Goal: Information Seeking & Learning: Learn about a topic

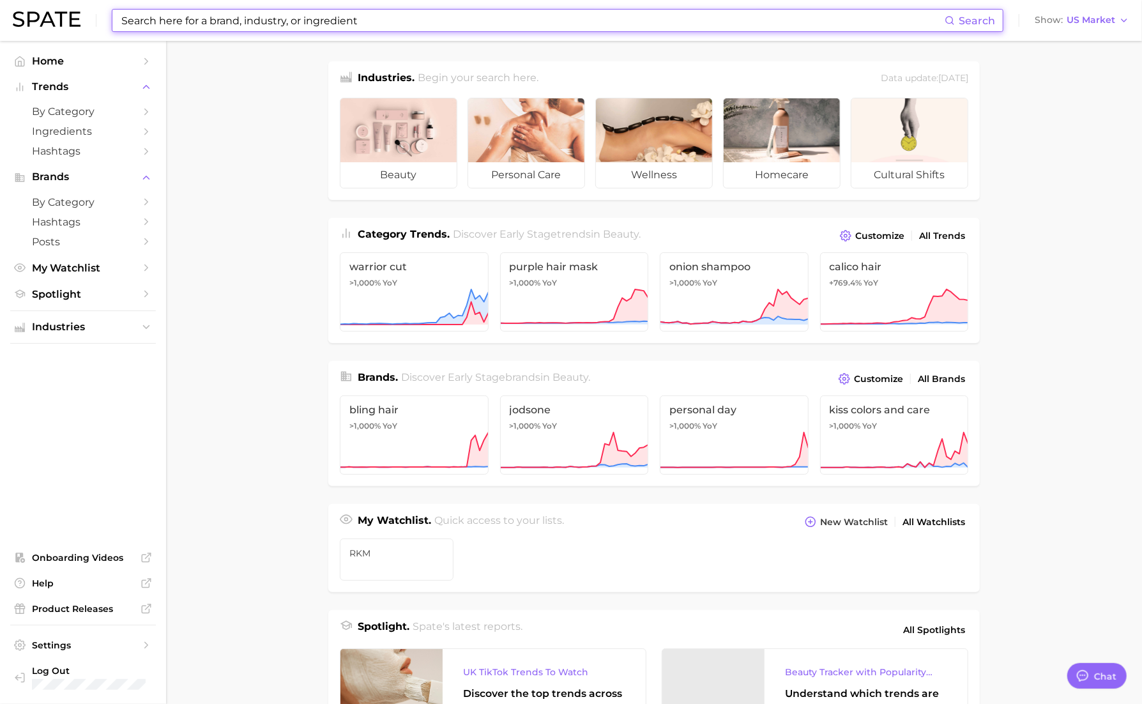
click at [316, 22] on input at bounding box center [532, 21] width 825 height 22
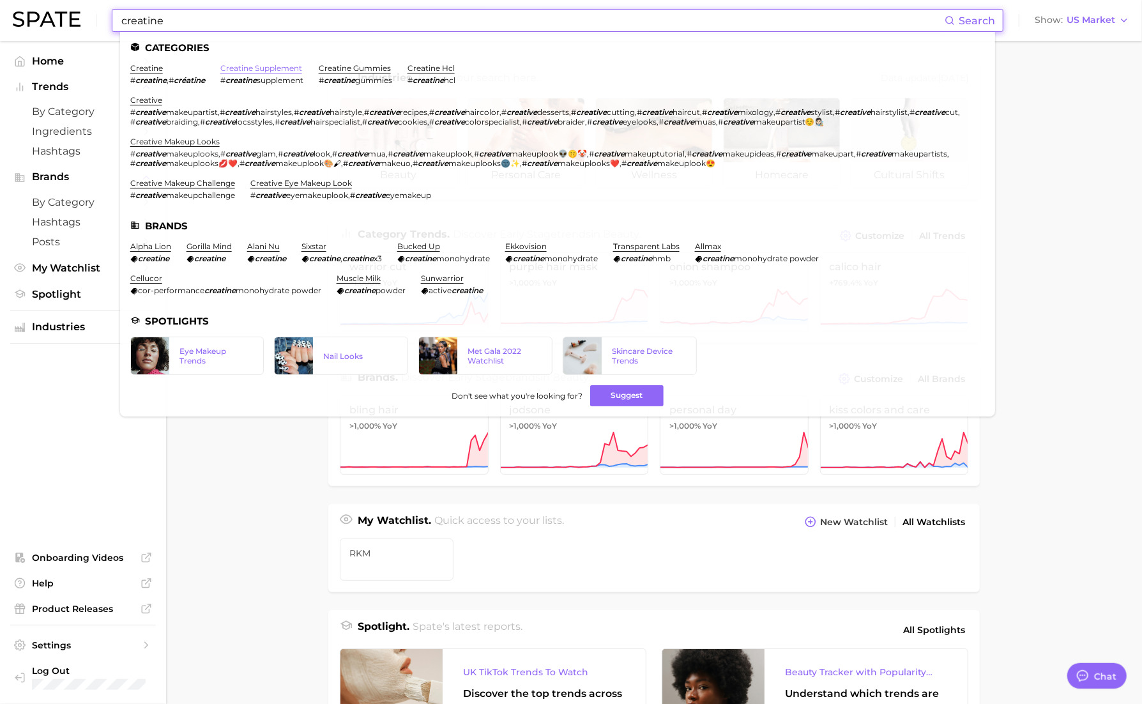
type input "creatine"
click at [261, 71] on link "creatine supplement" at bounding box center [261, 68] width 82 height 10
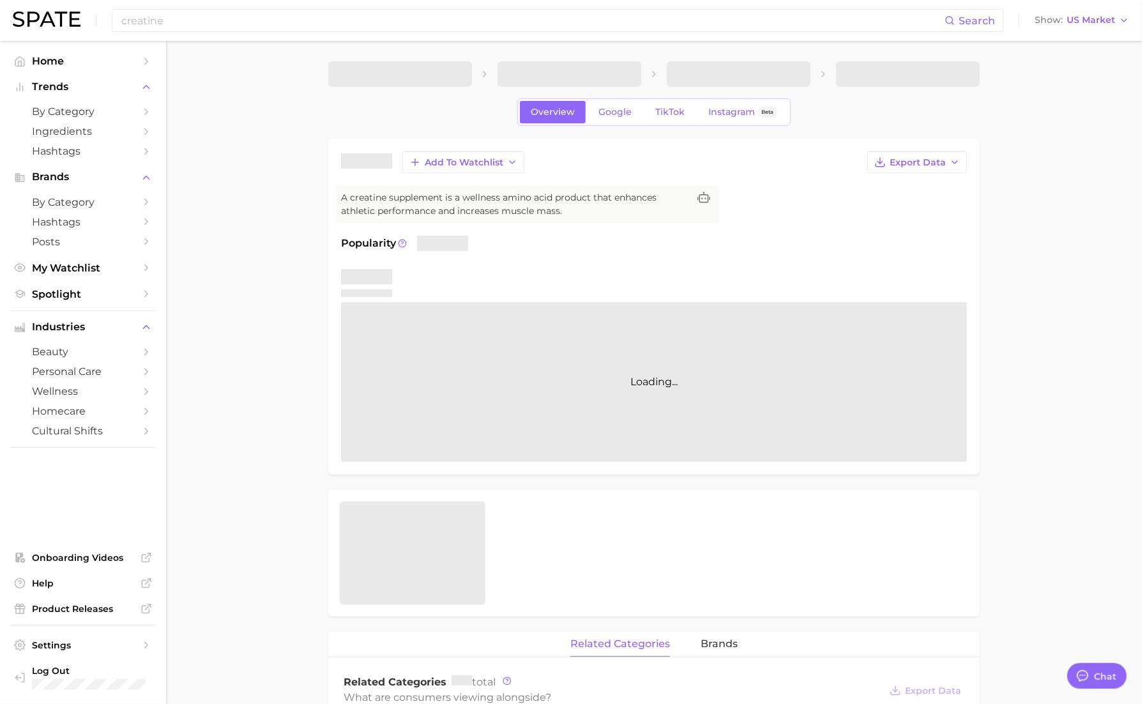
type textarea "x"
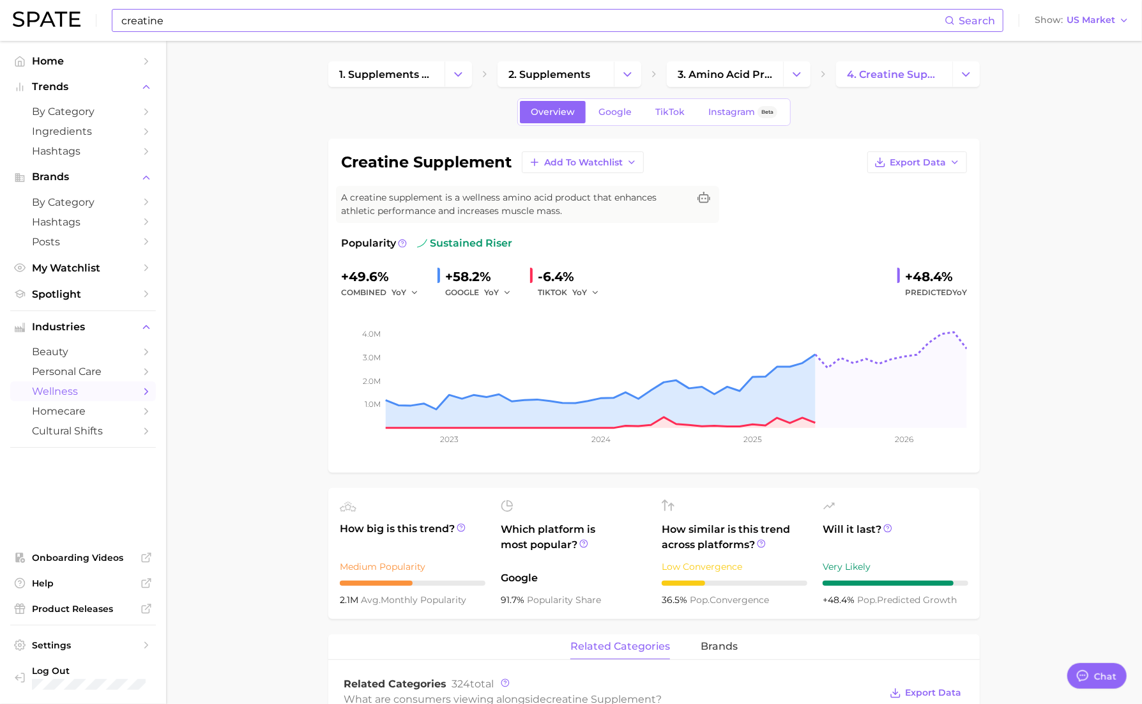
click at [214, 28] on input "creatine" at bounding box center [532, 21] width 825 height 22
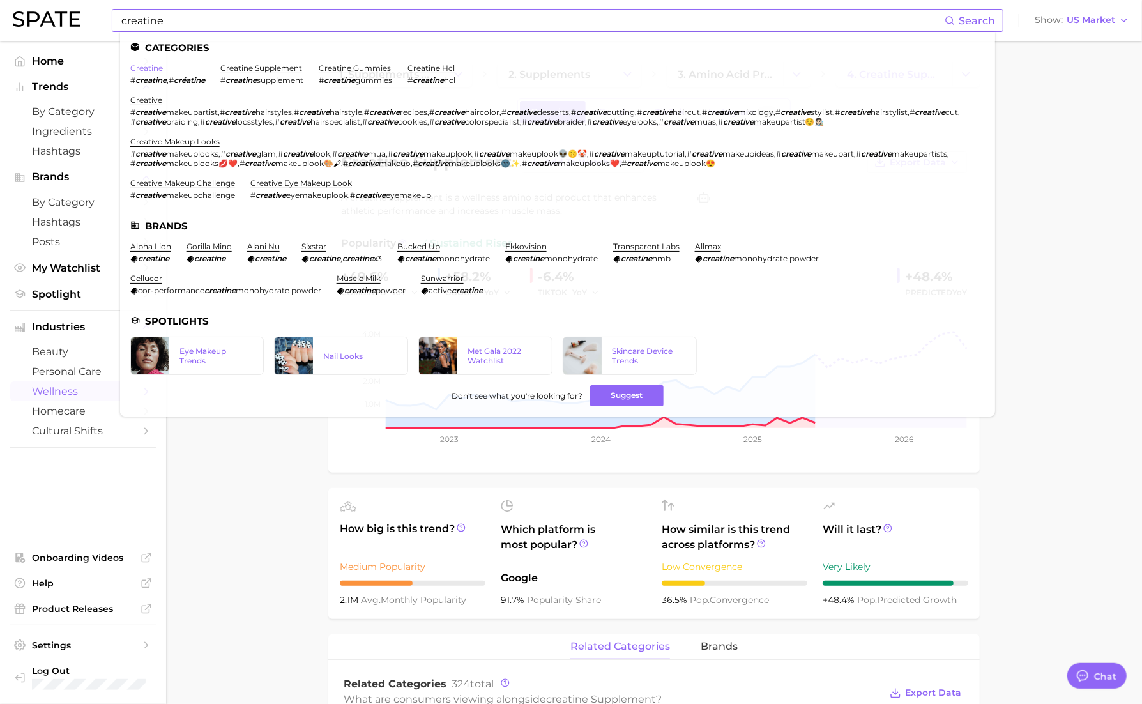
click at [153, 68] on link "creatine" at bounding box center [146, 68] width 33 height 10
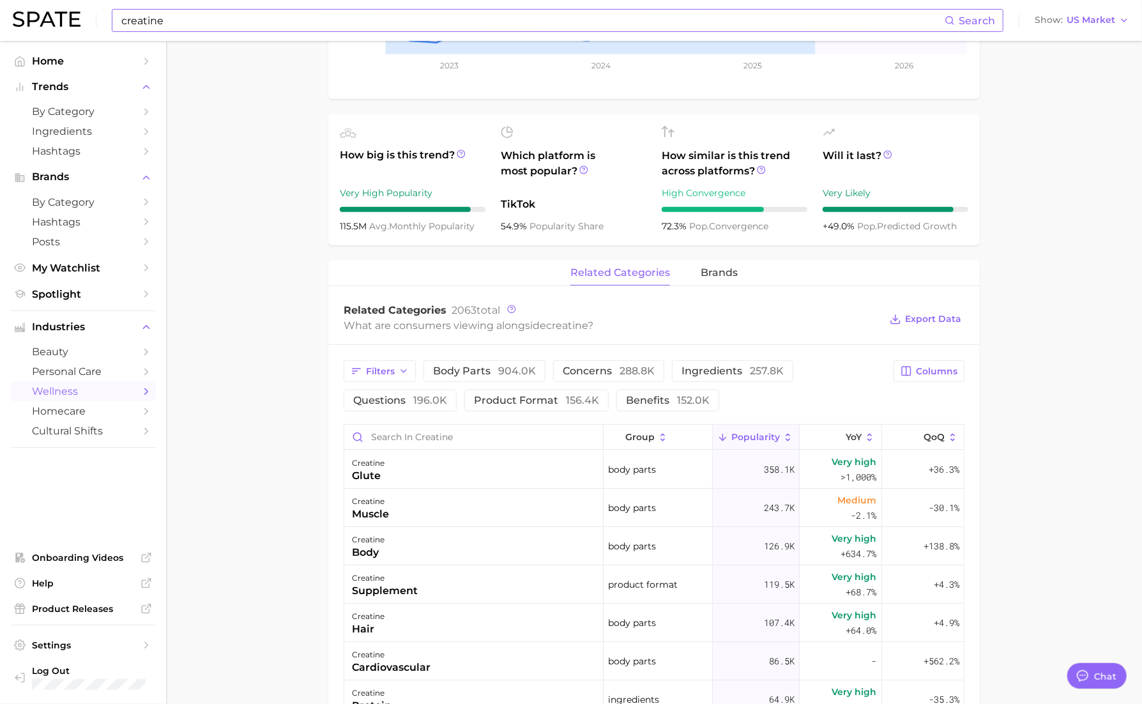
scroll to position [426, 0]
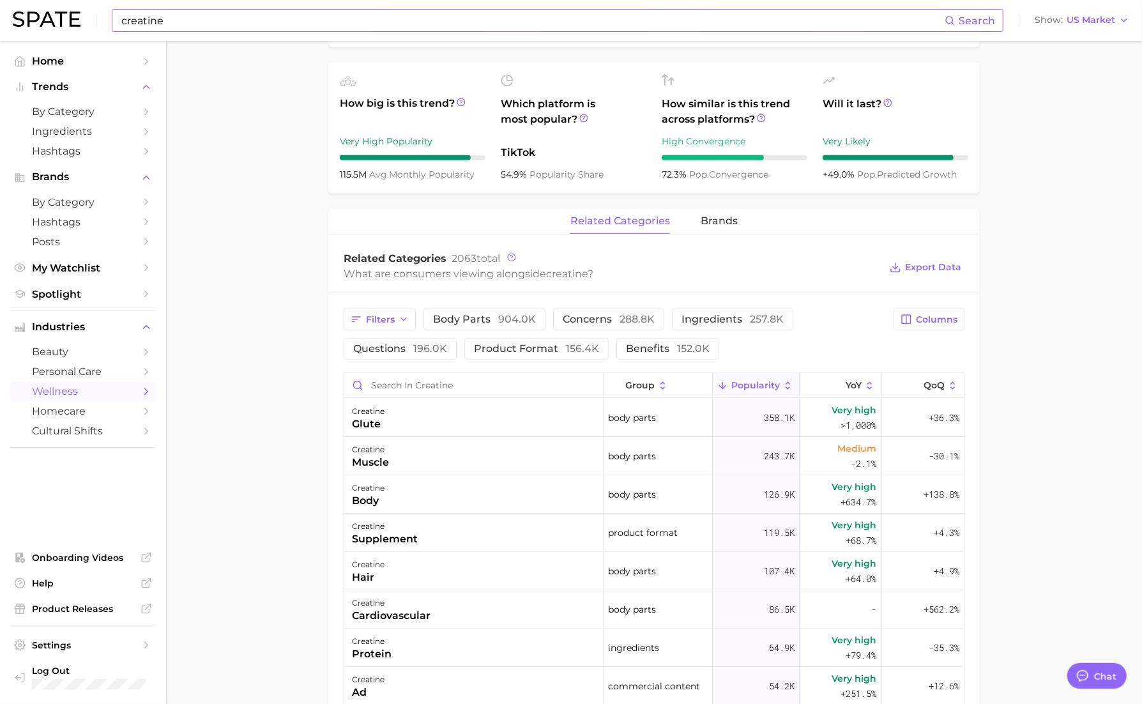
click at [982, 602] on main "1. supplements & ingestibles 2. supplements 3. longevity supplements 4. creatin…" at bounding box center [654, 385] width 976 height 1540
click at [711, 221] on span "brands" at bounding box center [719, 221] width 37 height 12
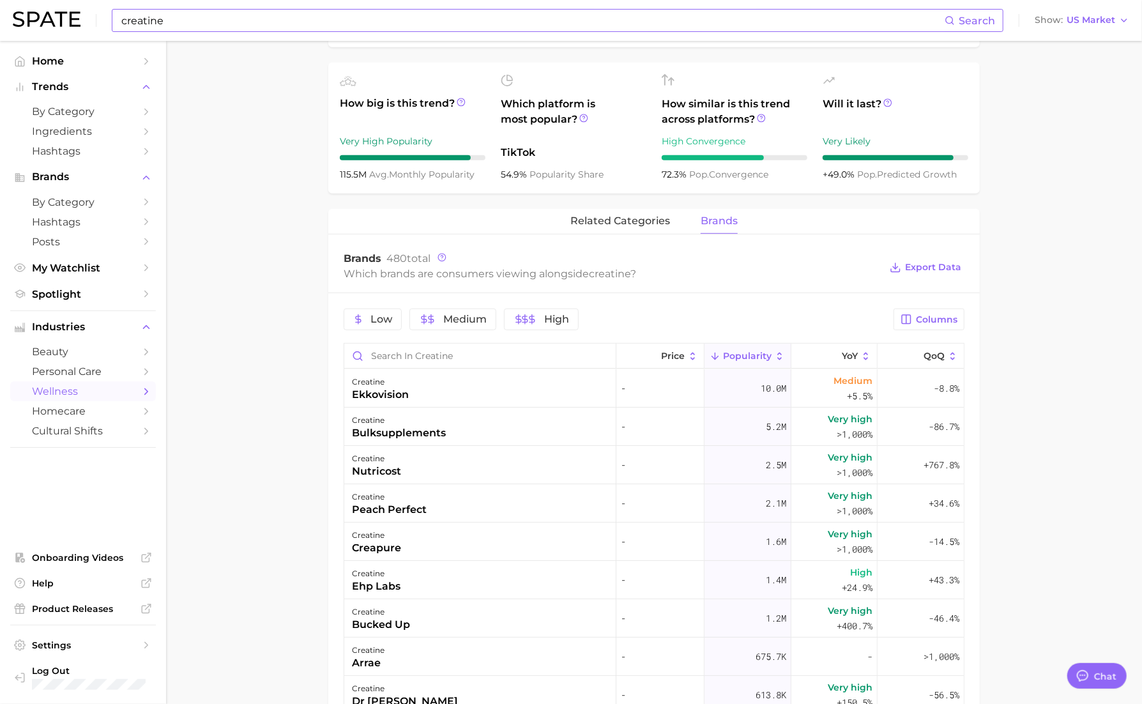
click at [279, 627] on main "1. supplements & ingestibles 2. supplements 3. longevity supplements 4. creatin…" at bounding box center [654, 370] width 976 height 1511
click at [622, 219] on span "related categories" at bounding box center [621, 221] width 100 height 12
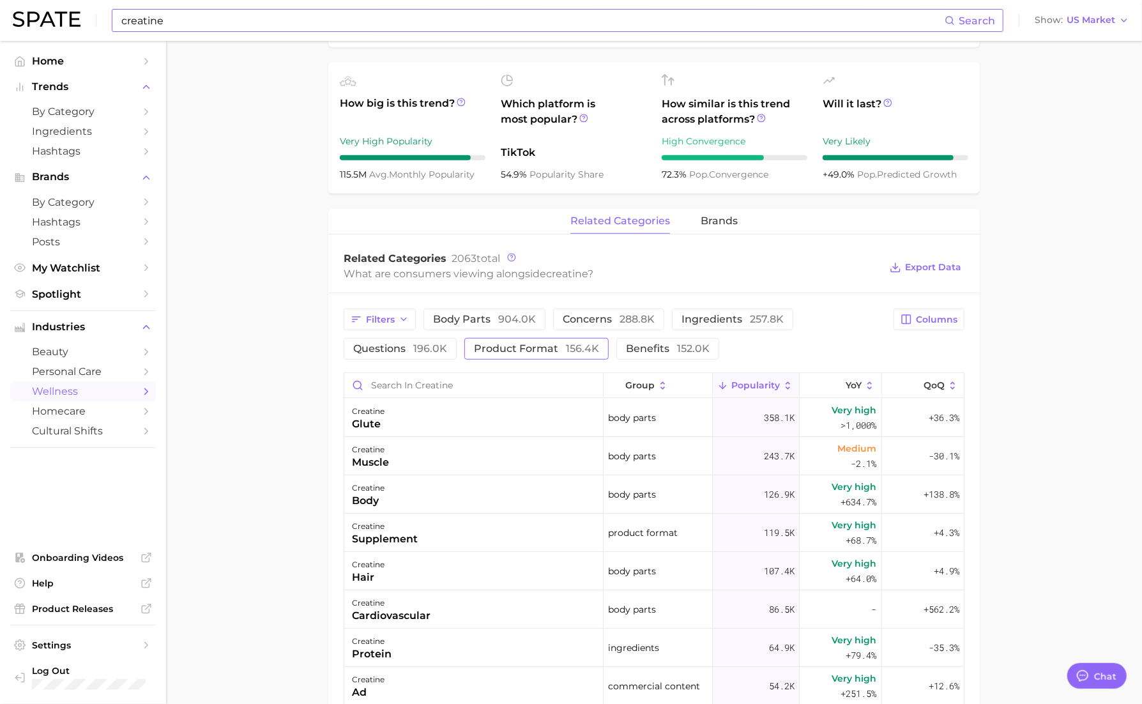
click at [532, 353] on span "product format 156.4k" at bounding box center [536, 349] width 125 height 10
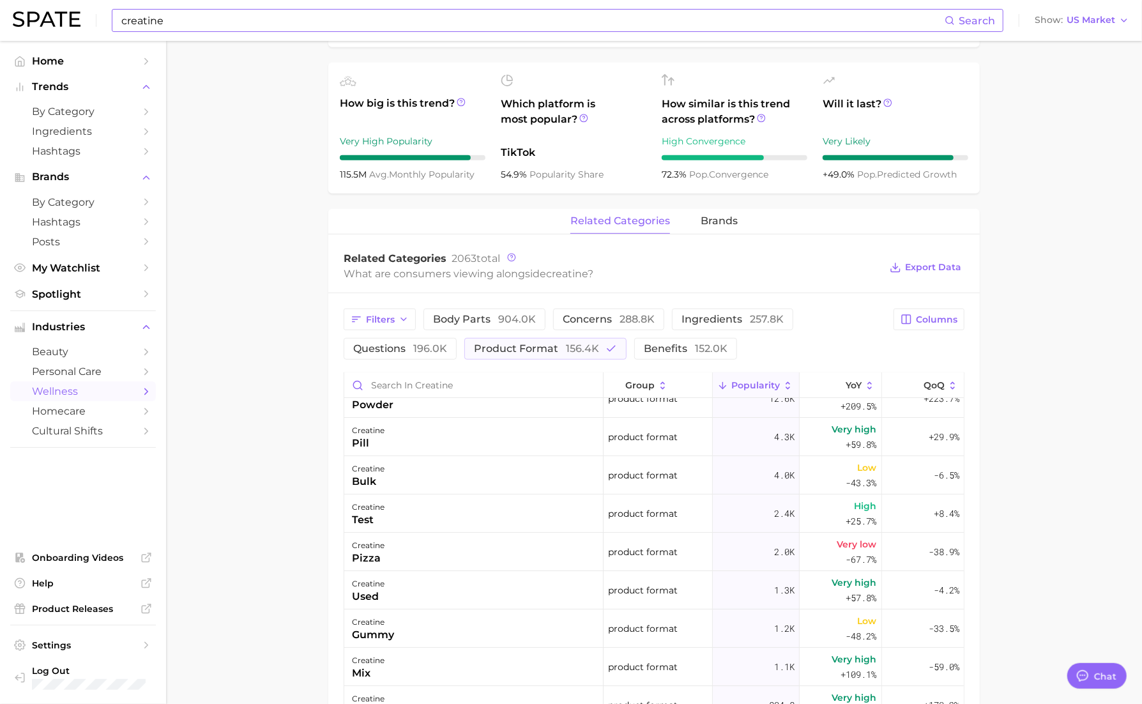
scroll to position [0, 0]
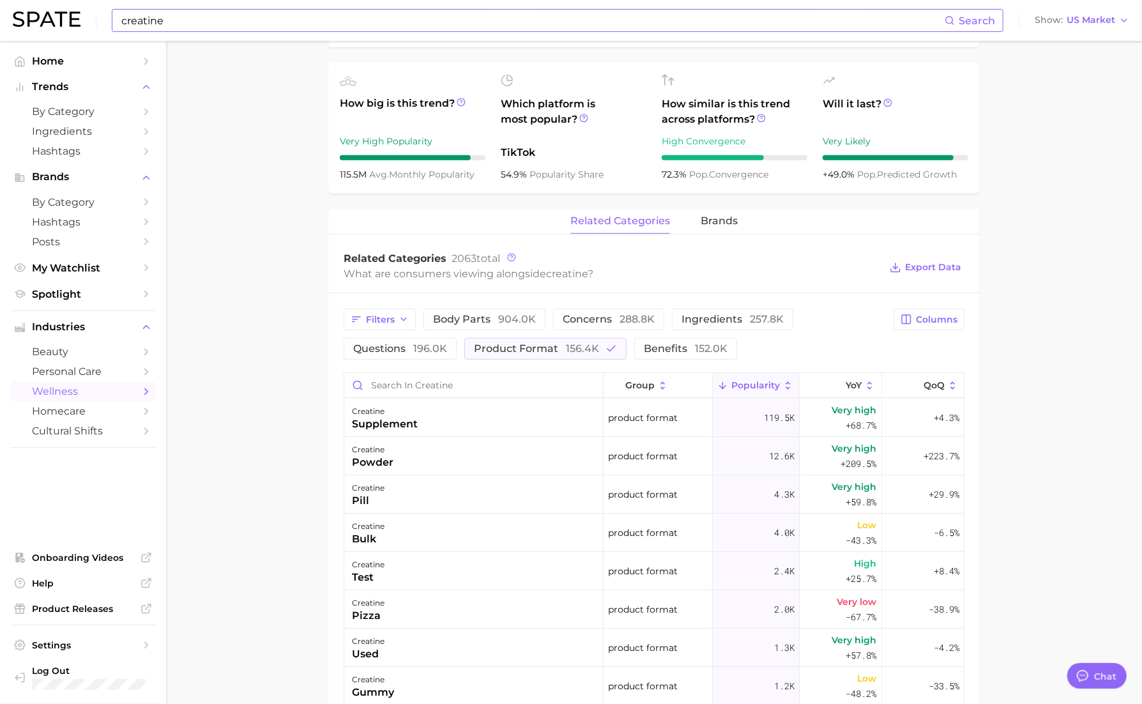
click at [596, 307] on div "Filters body parts 904.0k concerns 288.8k ingredients 257.8k questions 196.0k p…" at bounding box center [654, 692] width 652 height 799
click at [596, 316] on span "concerns 288.8k" at bounding box center [609, 319] width 92 height 10
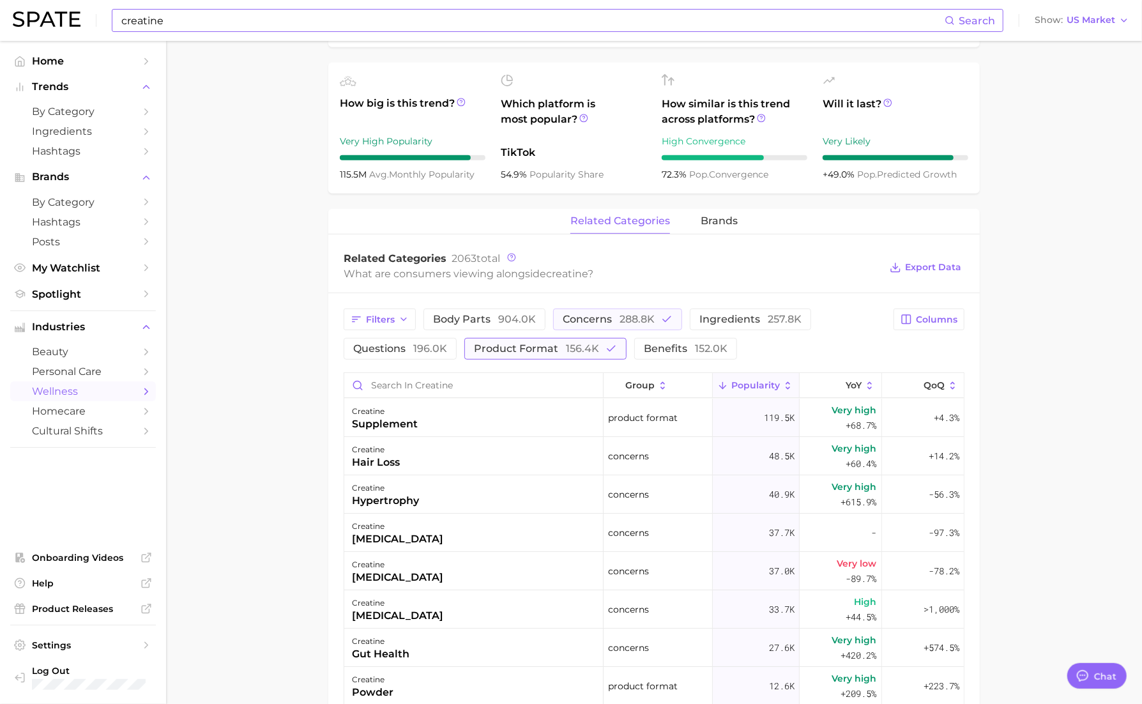
click at [579, 342] on span "156.4k" at bounding box center [582, 348] width 33 height 12
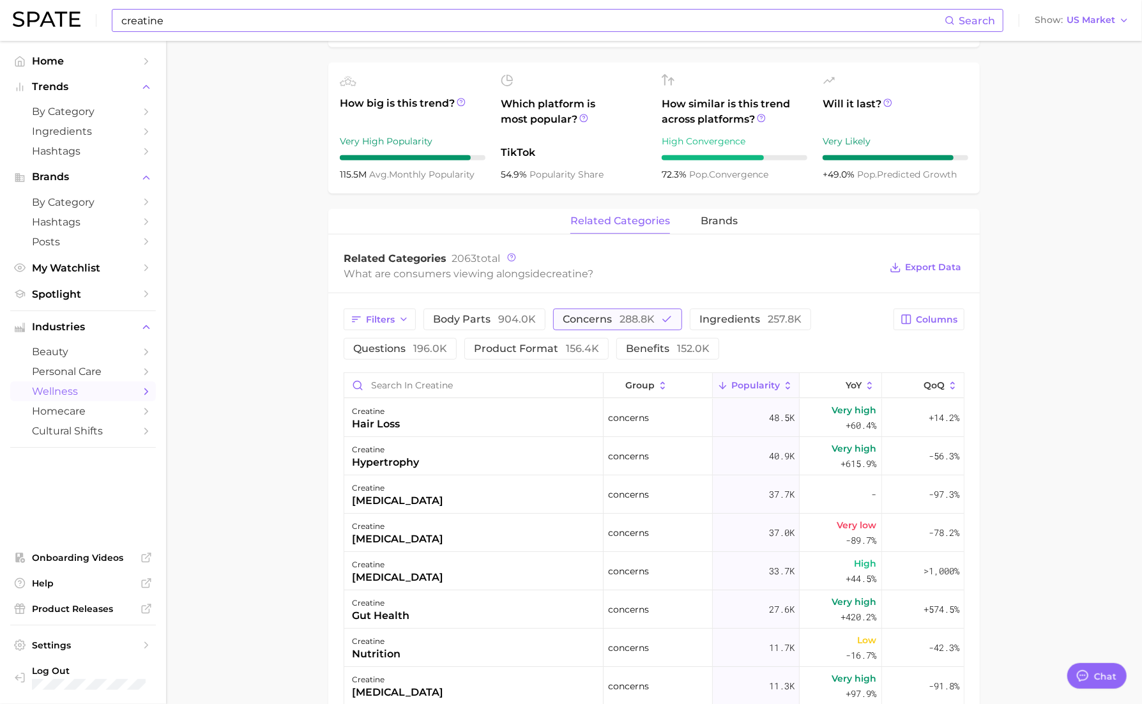
click at [595, 316] on span "concerns 288.8k" at bounding box center [609, 319] width 92 height 10
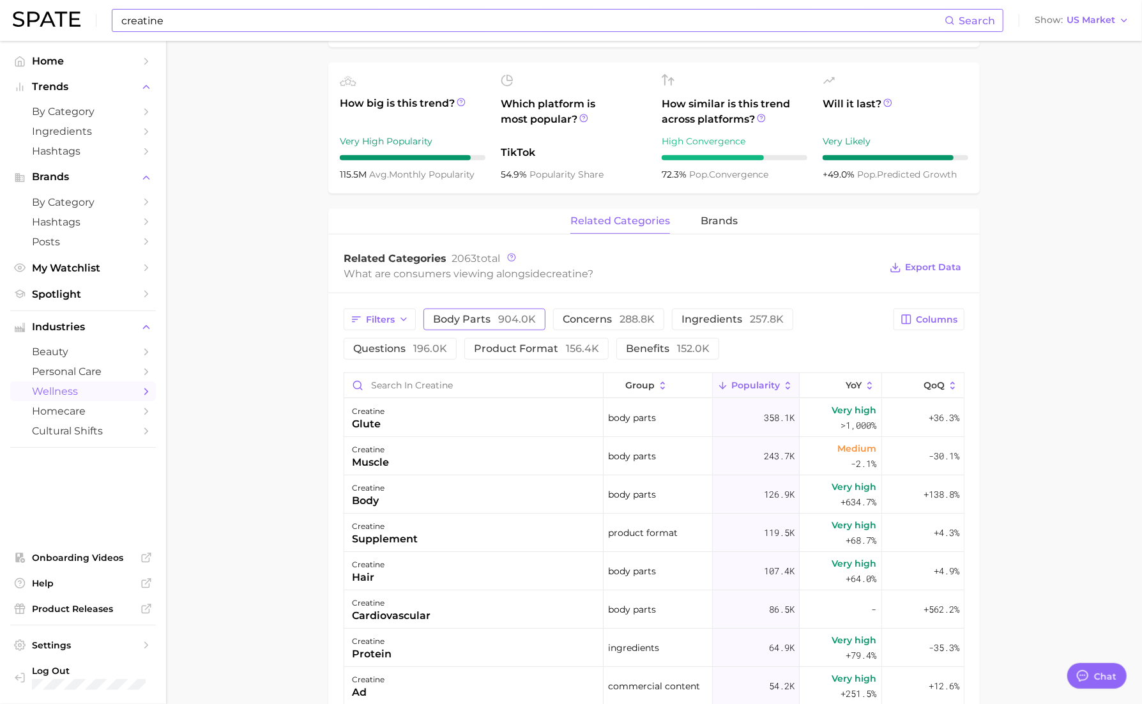
click at [465, 314] on span "body parts 904.0k" at bounding box center [484, 319] width 103 height 10
click at [512, 319] on span "904.0k" at bounding box center [517, 319] width 38 height 12
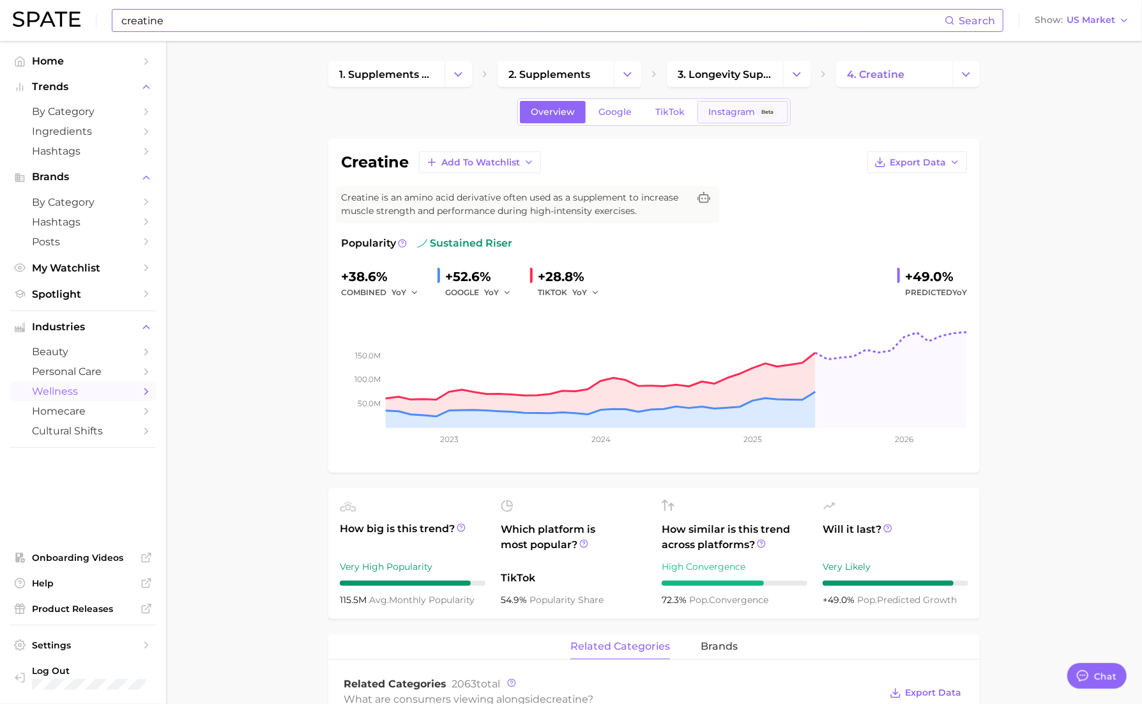
click at [733, 113] on span "Instagram" at bounding box center [732, 112] width 47 height 11
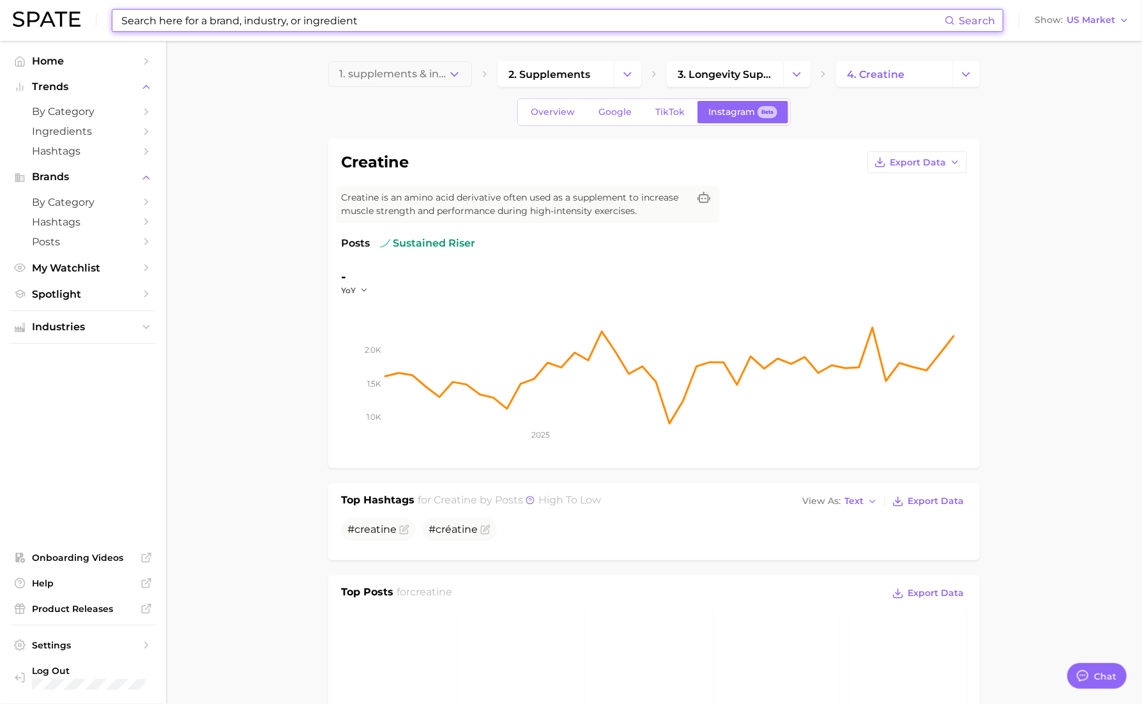
click at [431, 25] on input at bounding box center [532, 21] width 825 height 22
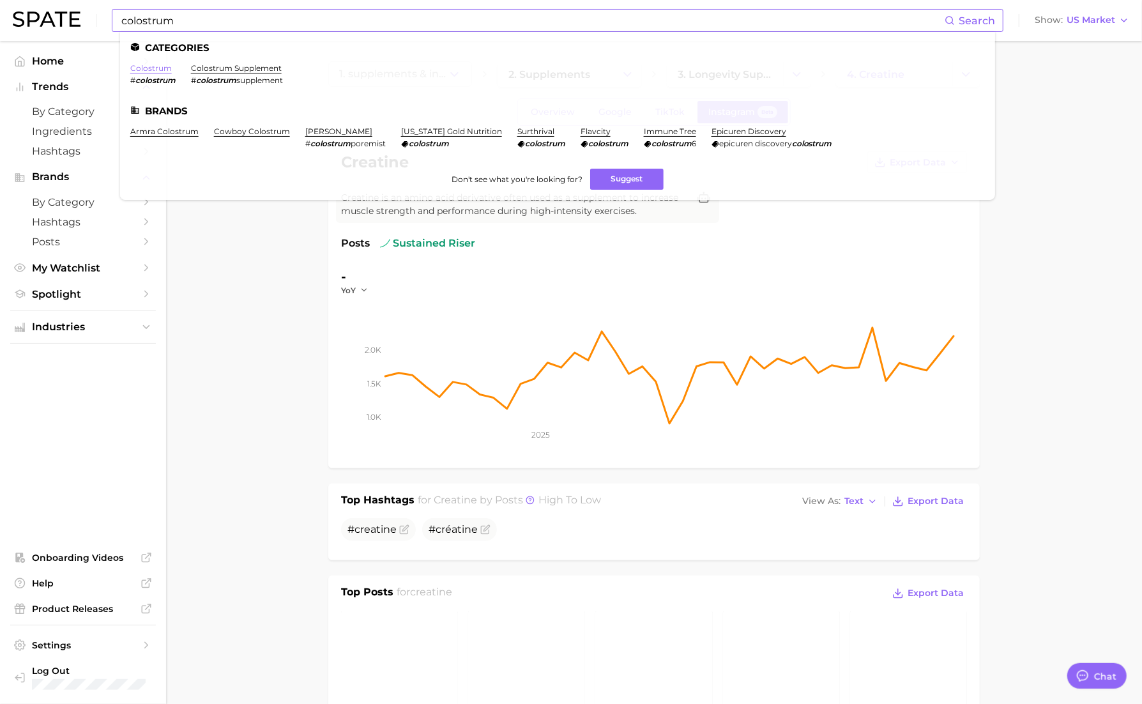
click at [139, 69] on link "colostrum" at bounding box center [151, 68] width 42 height 10
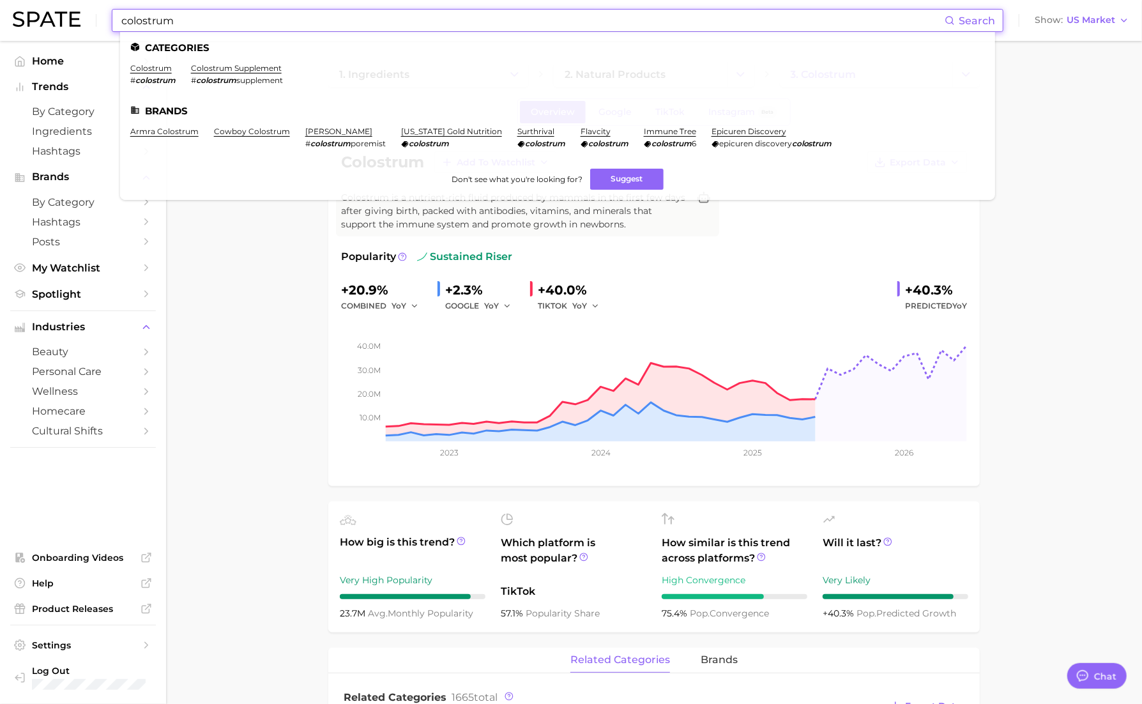
click at [198, 18] on input "colostrum" at bounding box center [532, 21] width 825 height 22
click at [207, 69] on link "colostrum supplement" at bounding box center [236, 68] width 91 height 10
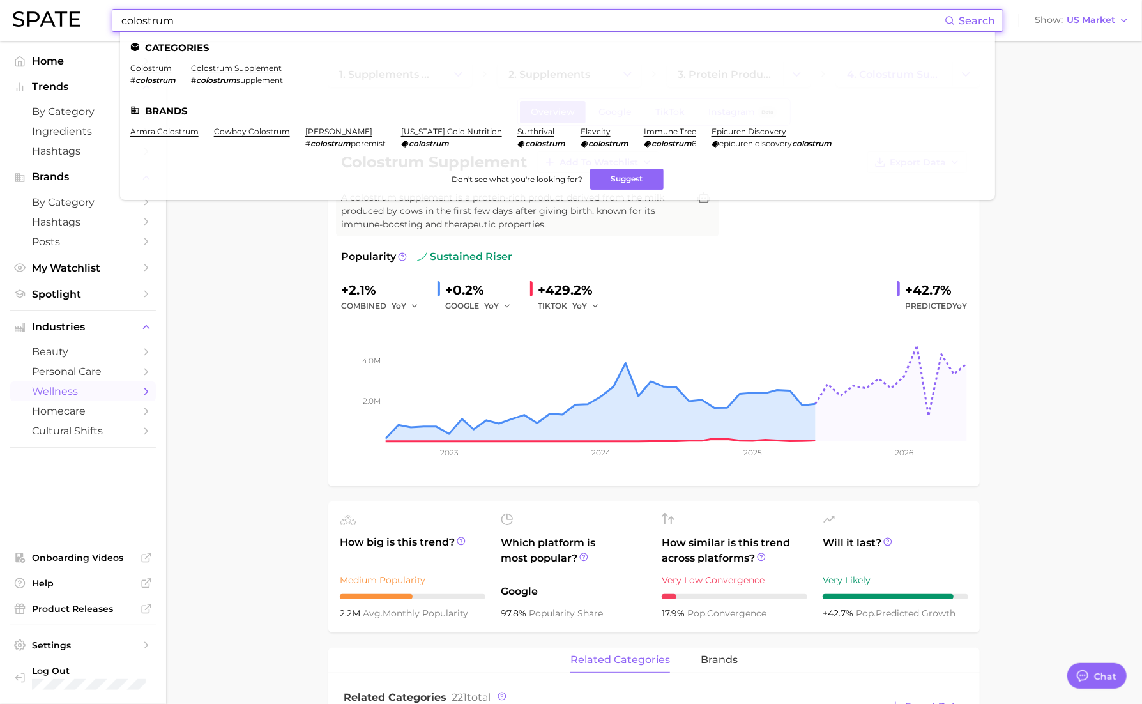
click at [158, 22] on input "colostrum" at bounding box center [532, 21] width 825 height 22
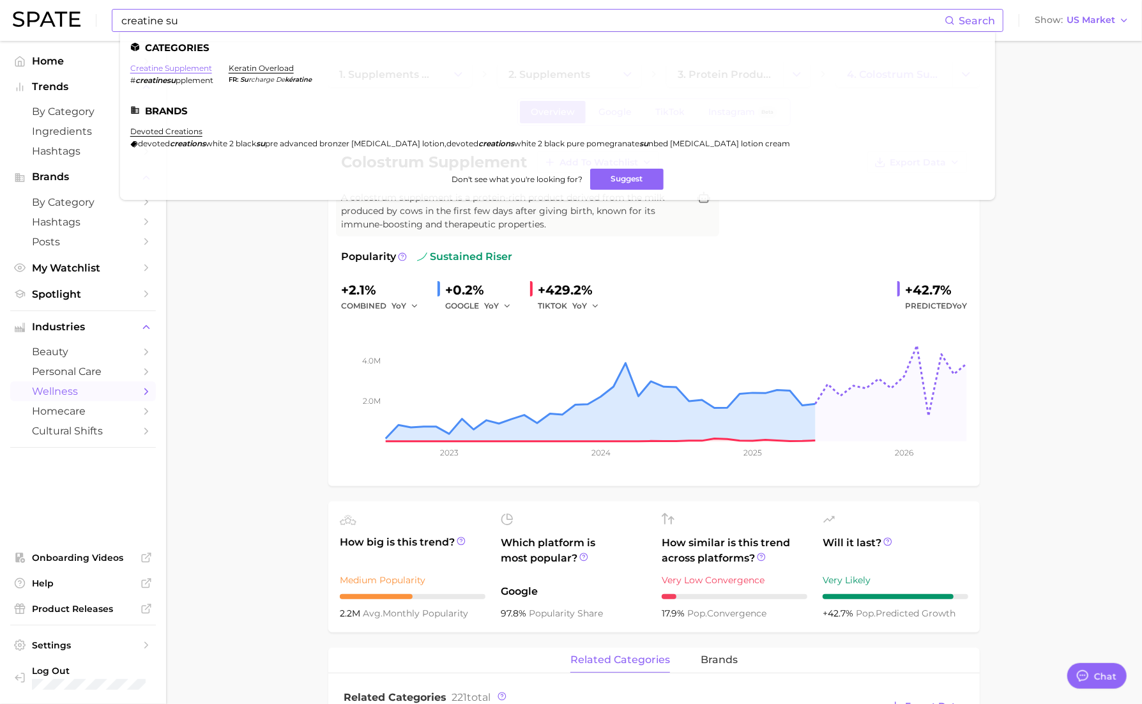
click at [194, 72] on link "creatine supplement" at bounding box center [171, 68] width 82 height 10
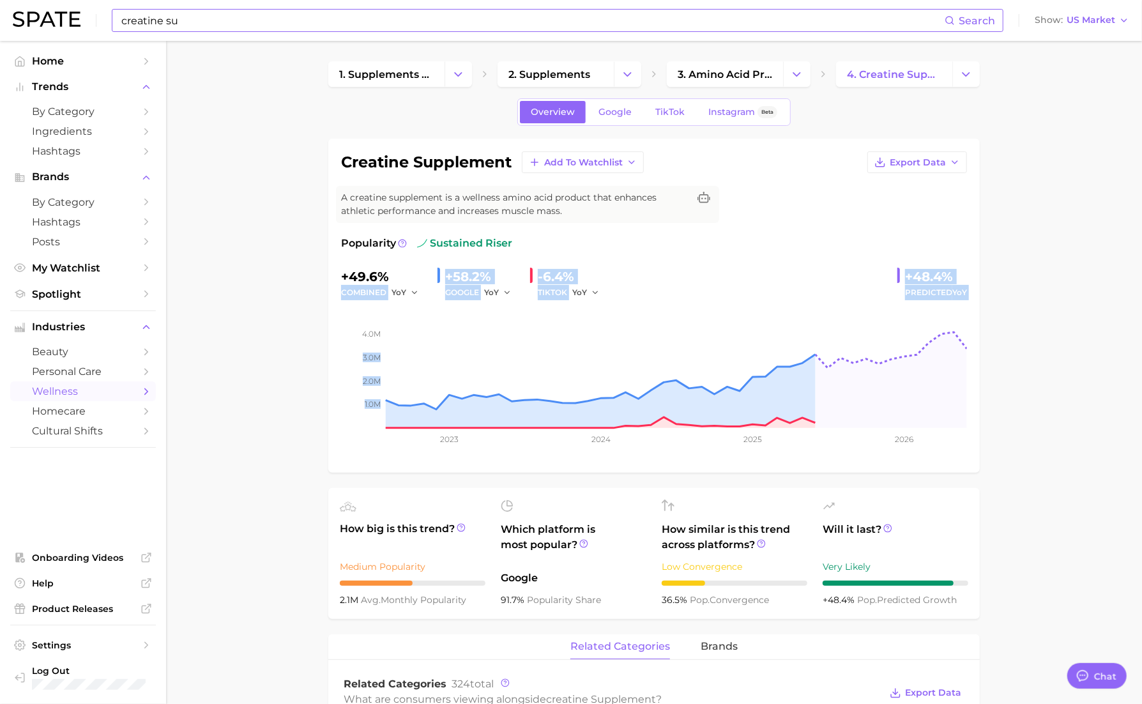
drag, startPoint x: 265, startPoint y: 331, endPoint x: 284, endPoint y: 298, distance: 38.7
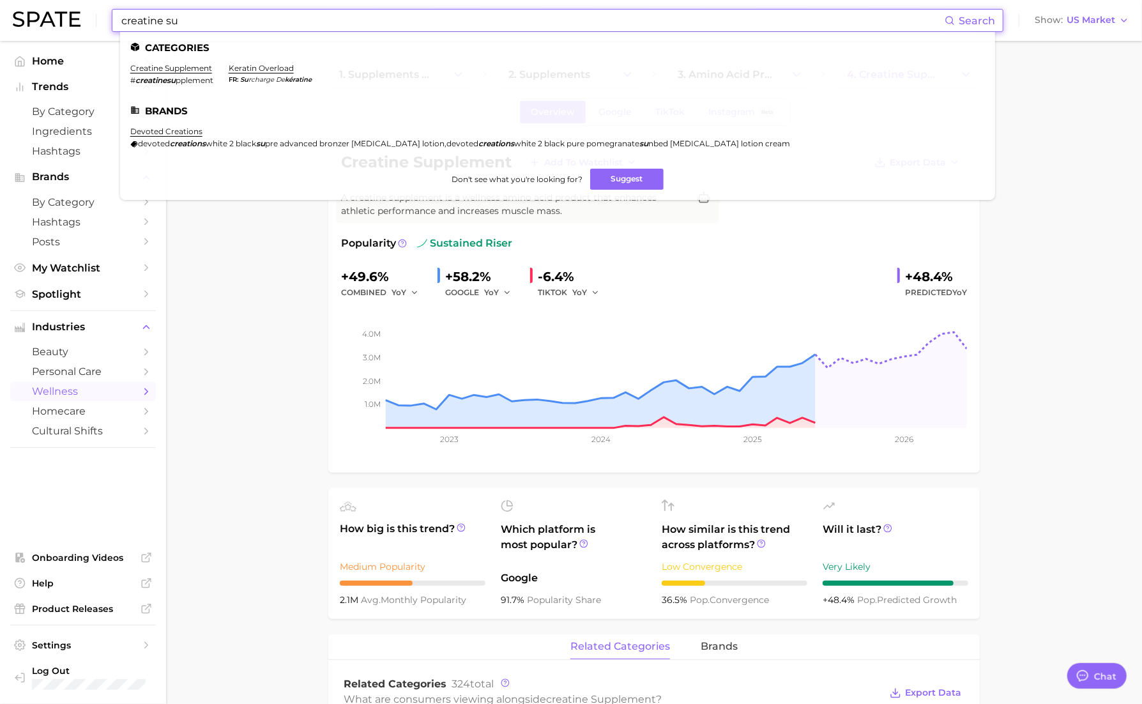
click at [542, 27] on input "creatine su" at bounding box center [532, 21] width 825 height 22
click at [530, 20] on input "creatine su" at bounding box center [532, 21] width 825 height 22
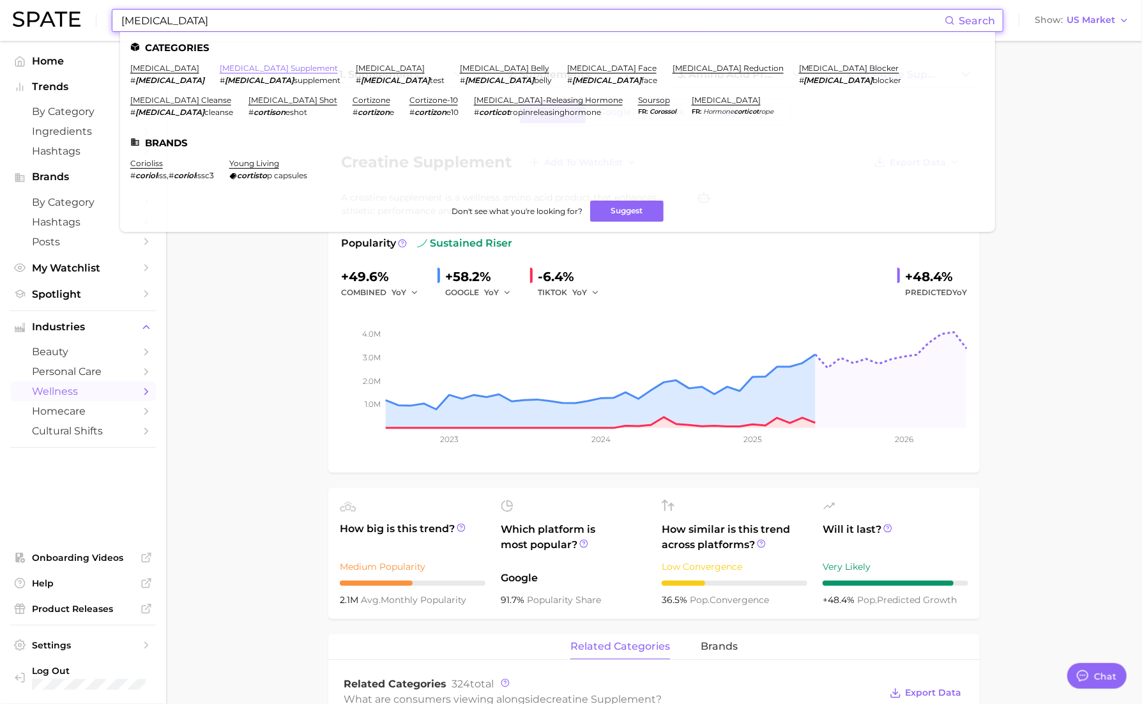
type input "cortisol"
click at [232, 66] on link "cortisol supplement" at bounding box center [279, 68] width 118 height 10
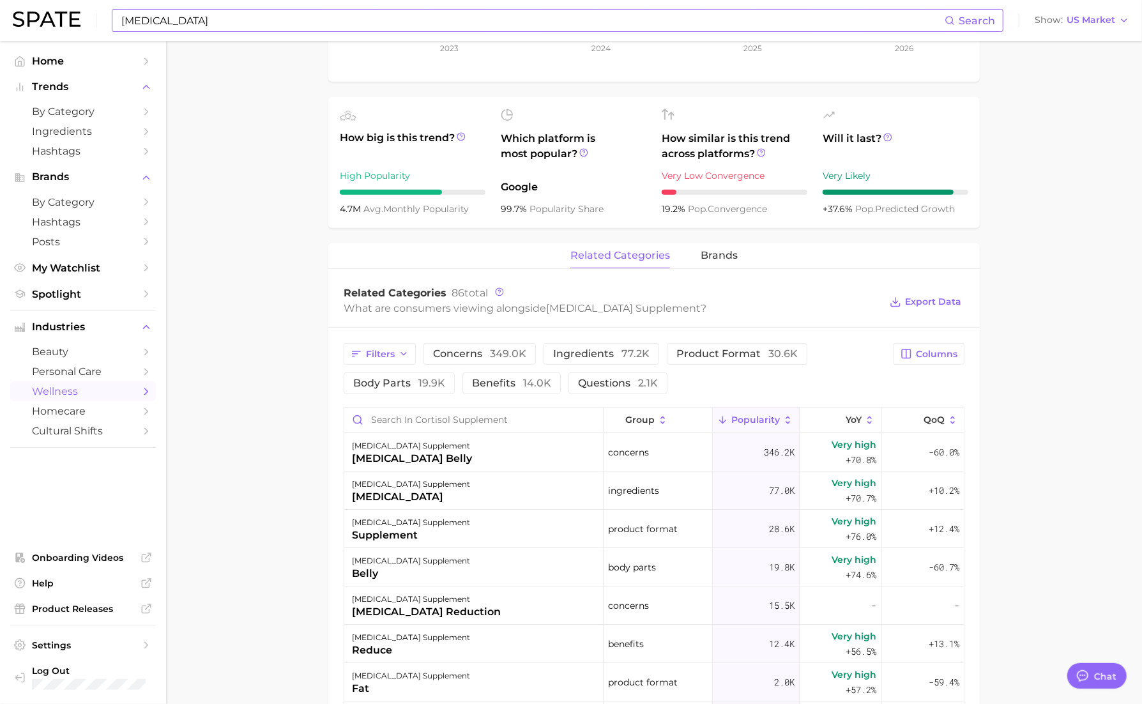
scroll to position [426, 0]
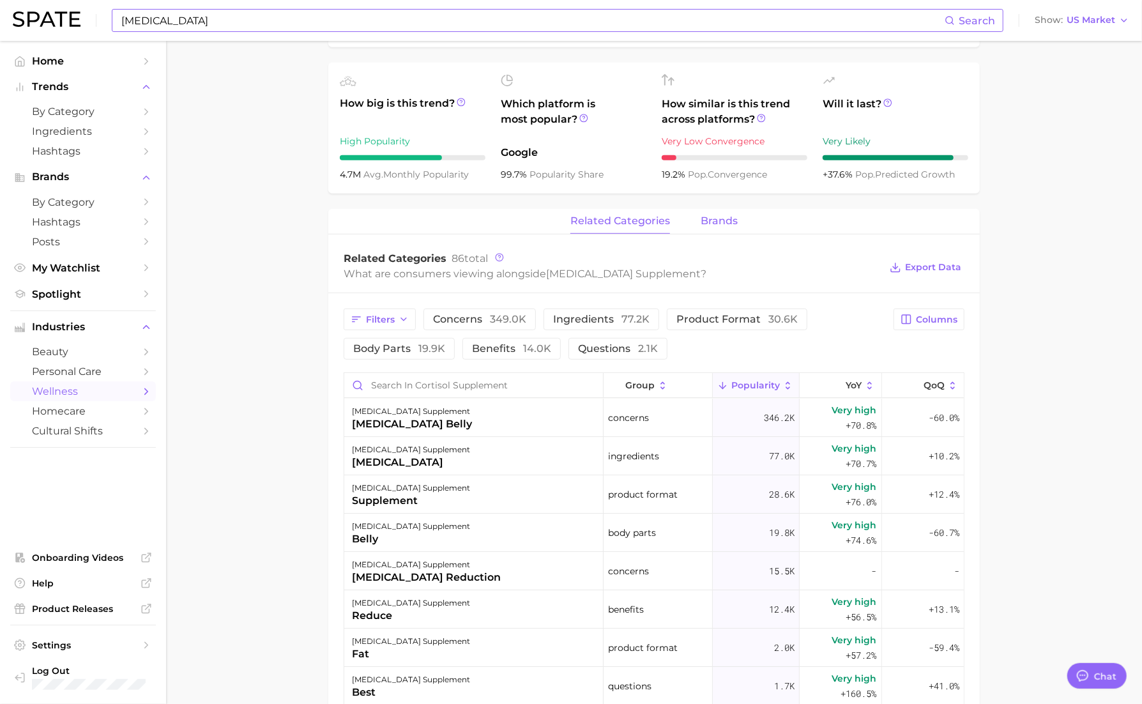
click at [716, 222] on span "brands" at bounding box center [719, 221] width 37 height 12
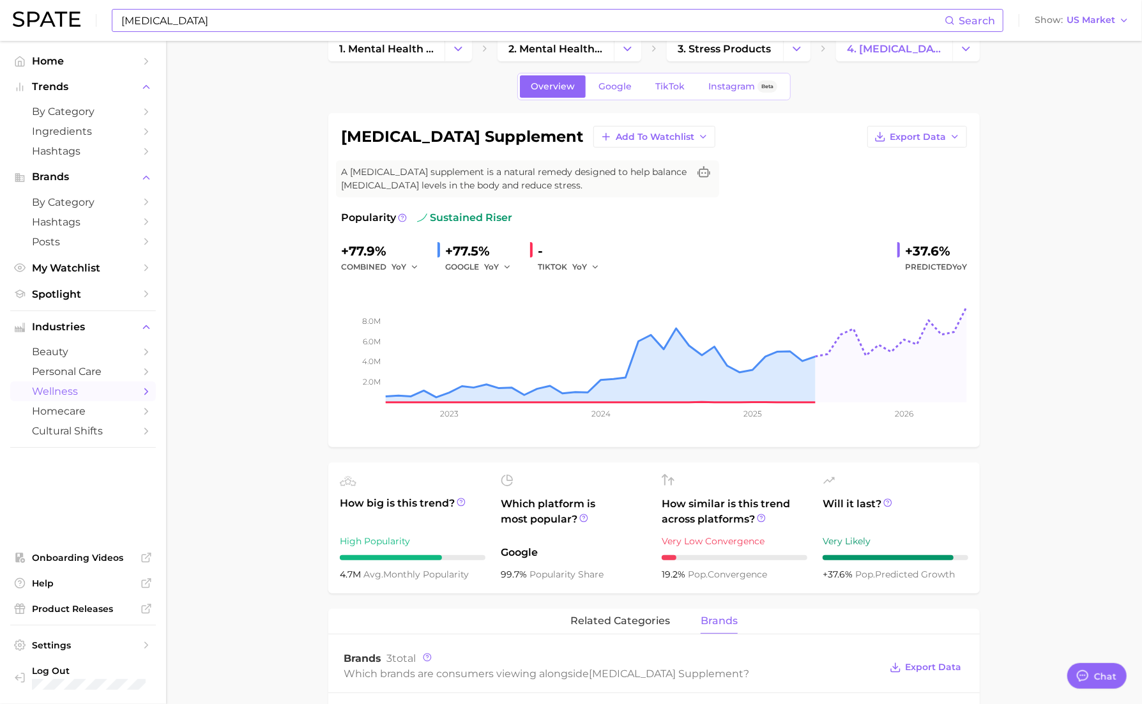
scroll to position [0, 0]
